Goal: Transaction & Acquisition: Subscribe to service/newsletter

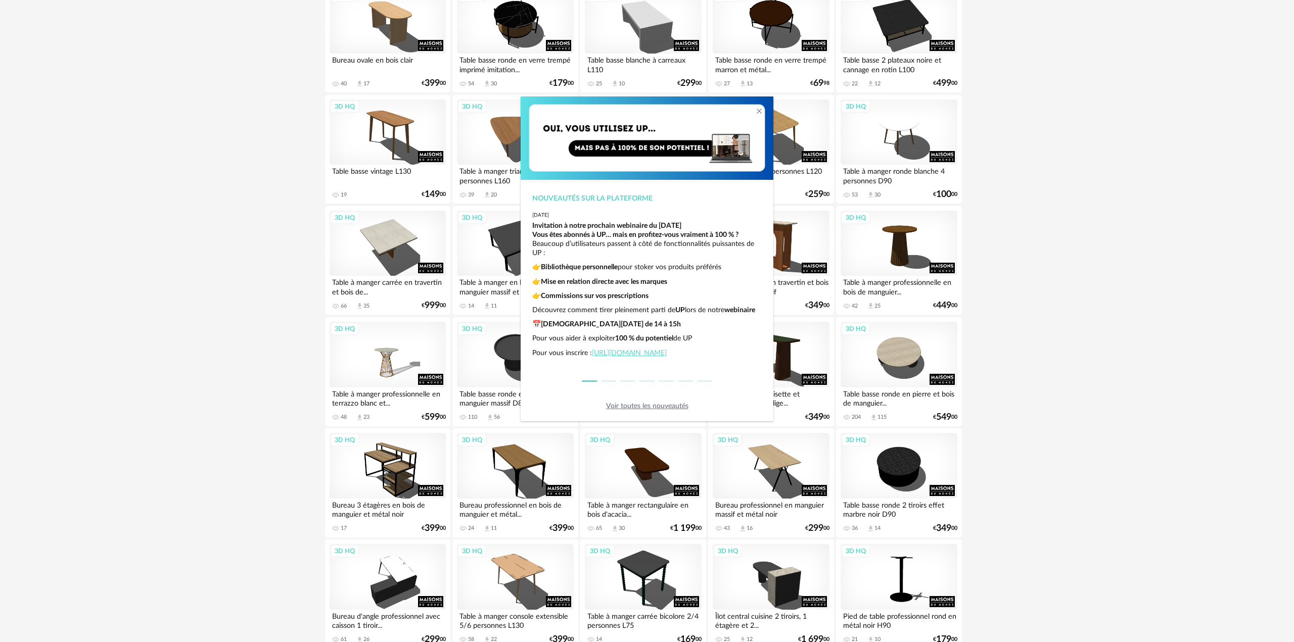
scroll to position [25, 0]
click at [757, 108] on icon "Close" at bounding box center [759, 111] width 8 height 8
click at [761, 110] on icon "Close" at bounding box center [759, 111] width 8 height 8
click at [759, 110] on icon "Close" at bounding box center [759, 111] width 8 height 8
click at [639, 407] on link "Voir toutes les nouveautés" at bounding box center [647, 406] width 82 height 7
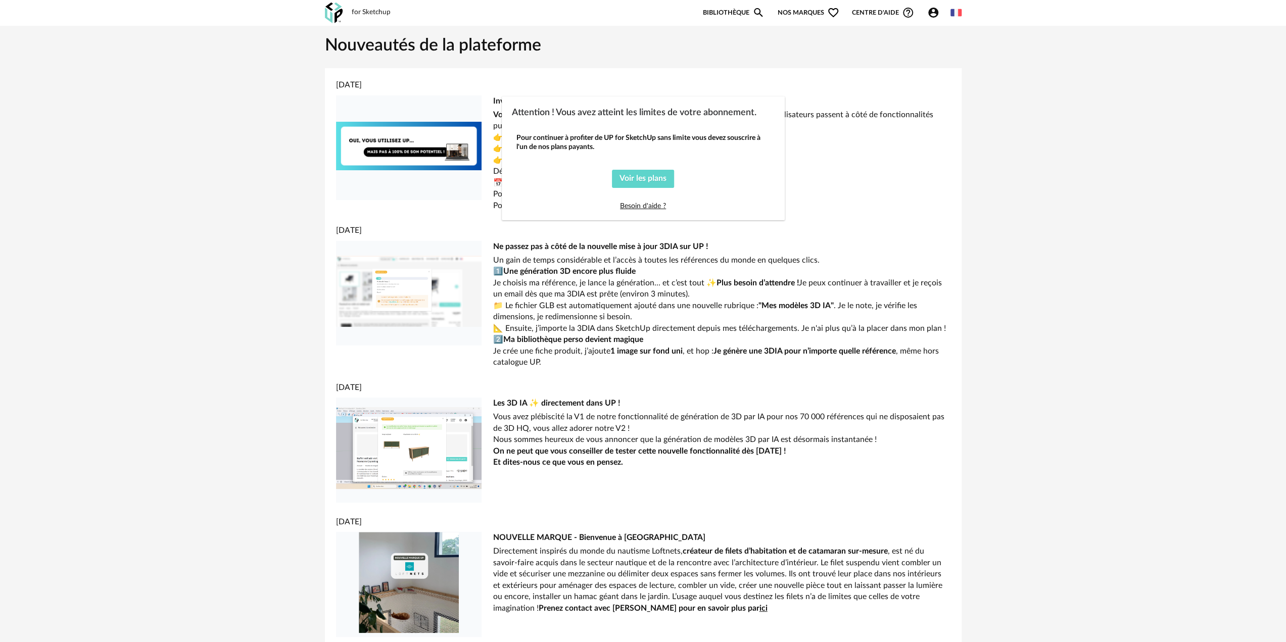
click at [360, 13] on div "Attention ! Vous avez atteint les limites de votre abonnement. Pour continuer à…" at bounding box center [643, 321] width 1286 height 642
click at [635, 179] on span "Voir les plans" at bounding box center [643, 178] width 47 height 8
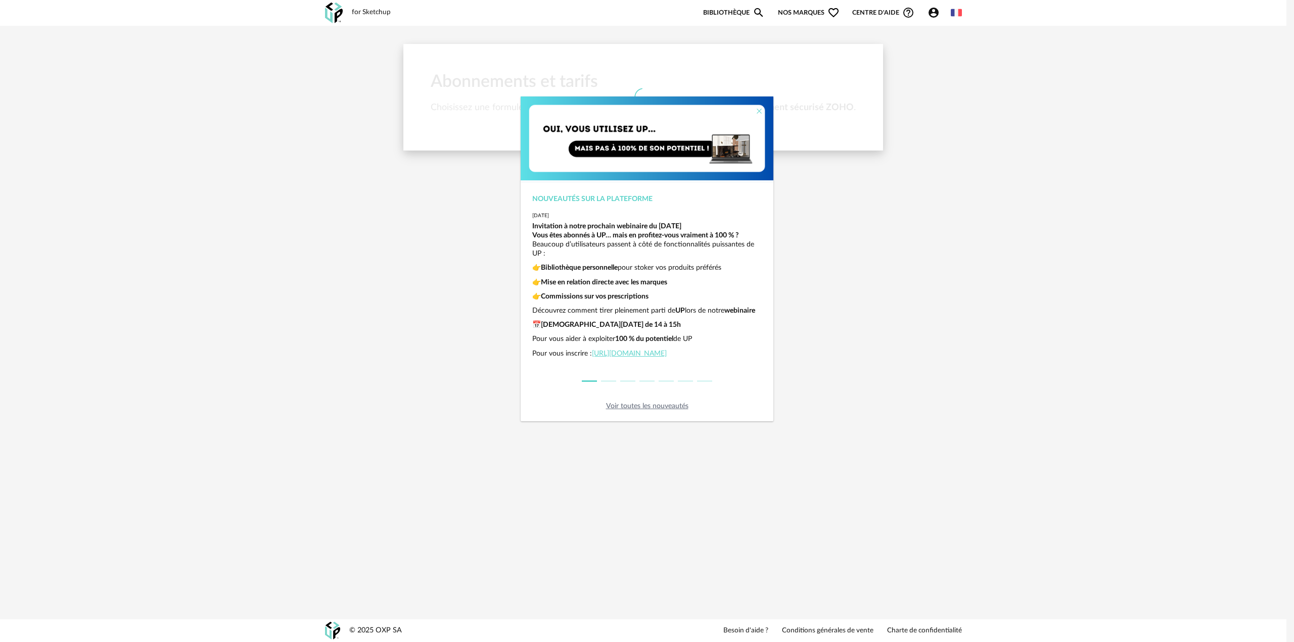
click at [758, 113] on icon "Close" at bounding box center [759, 111] width 8 height 8
click at [761, 110] on icon "Close" at bounding box center [759, 111] width 8 height 8
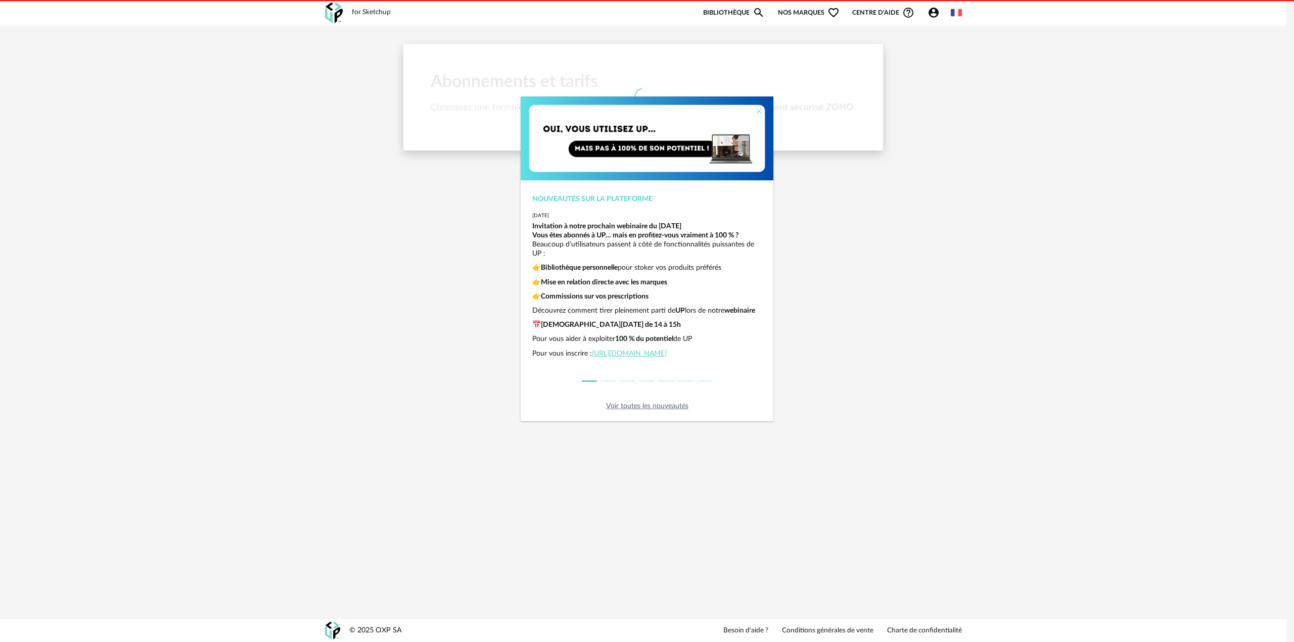
click at [761, 110] on icon "Close" at bounding box center [759, 111] width 8 height 8
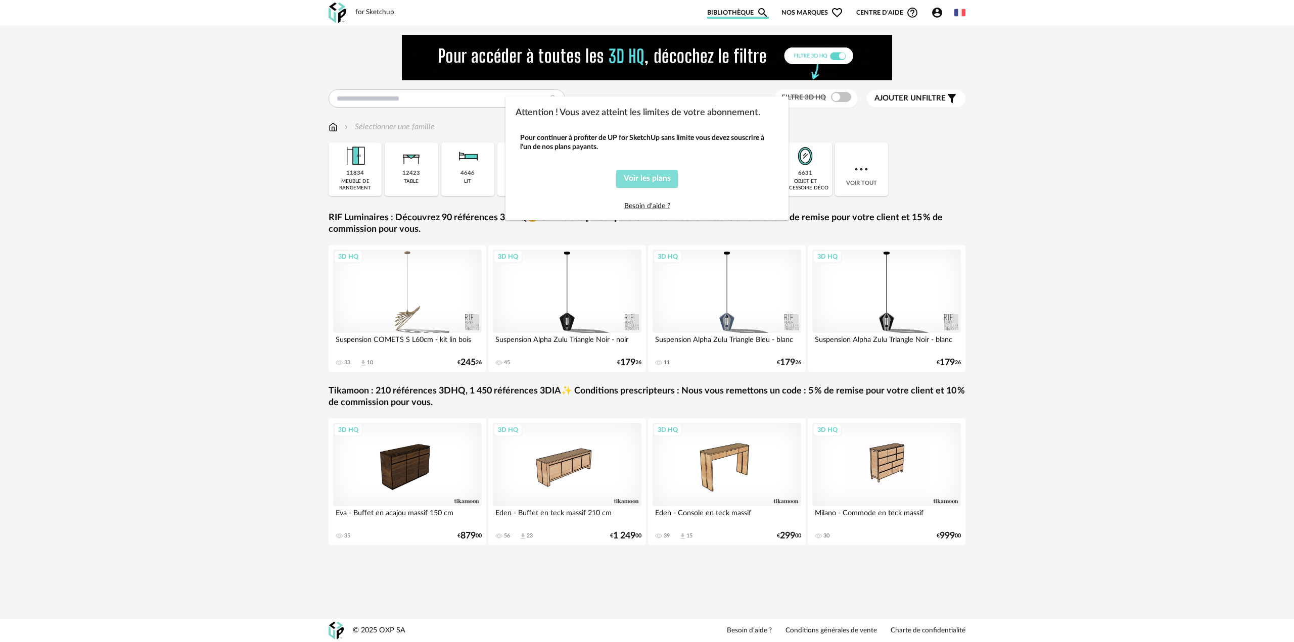
click at [657, 175] on span "Voir les plans" at bounding box center [647, 178] width 47 height 8
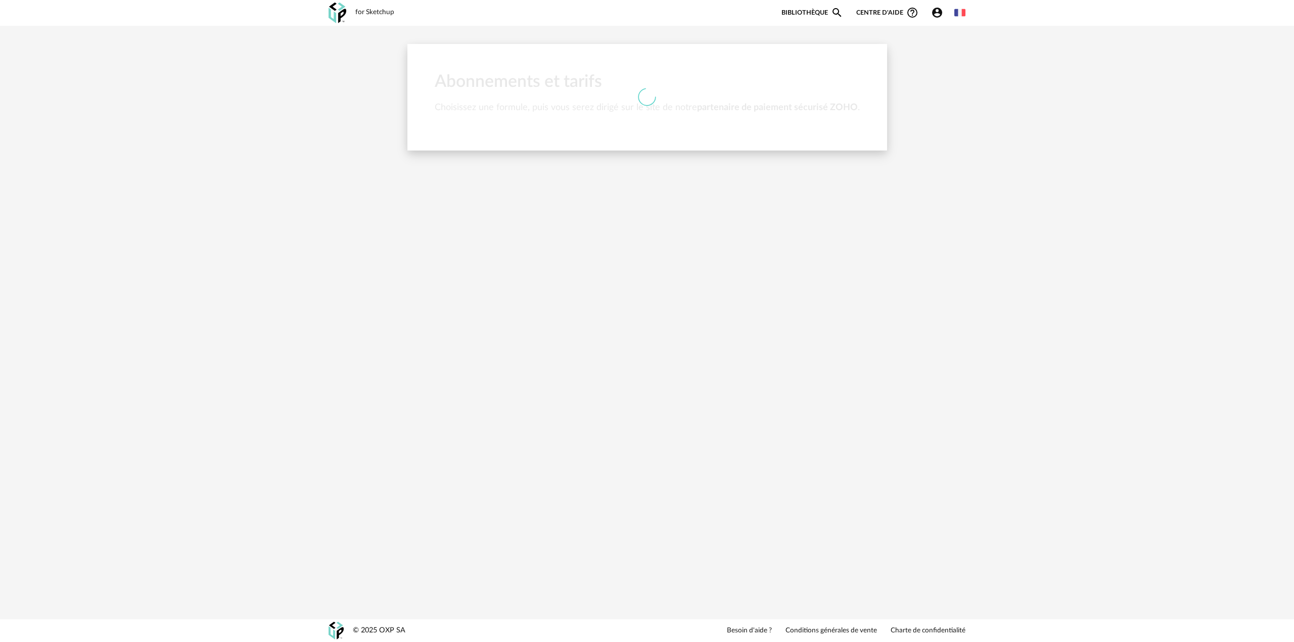
click at [803, 13] on link "Bibliothèque Magnify icon" at bounding box center [812, 13] width 62 height 12
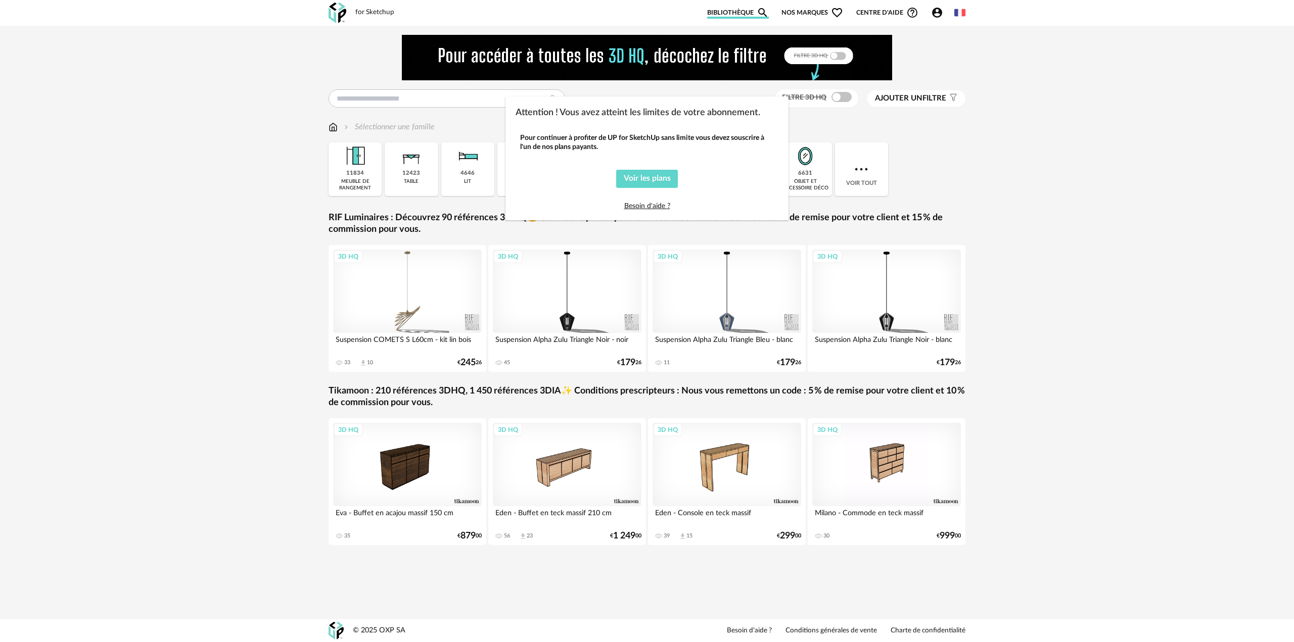
click at [429, 174] on div "Attention ! Vous avez atteint les limites de votre abonnement. Pour continuer à…" at bounding box center [647, 321] width 1294 height 642
click at [640, 179] on span "Voir les plans" at bounding box center [647, 178] width 47 height 8
